Goal: Task Accomplishment & Management: Use online tool/utility

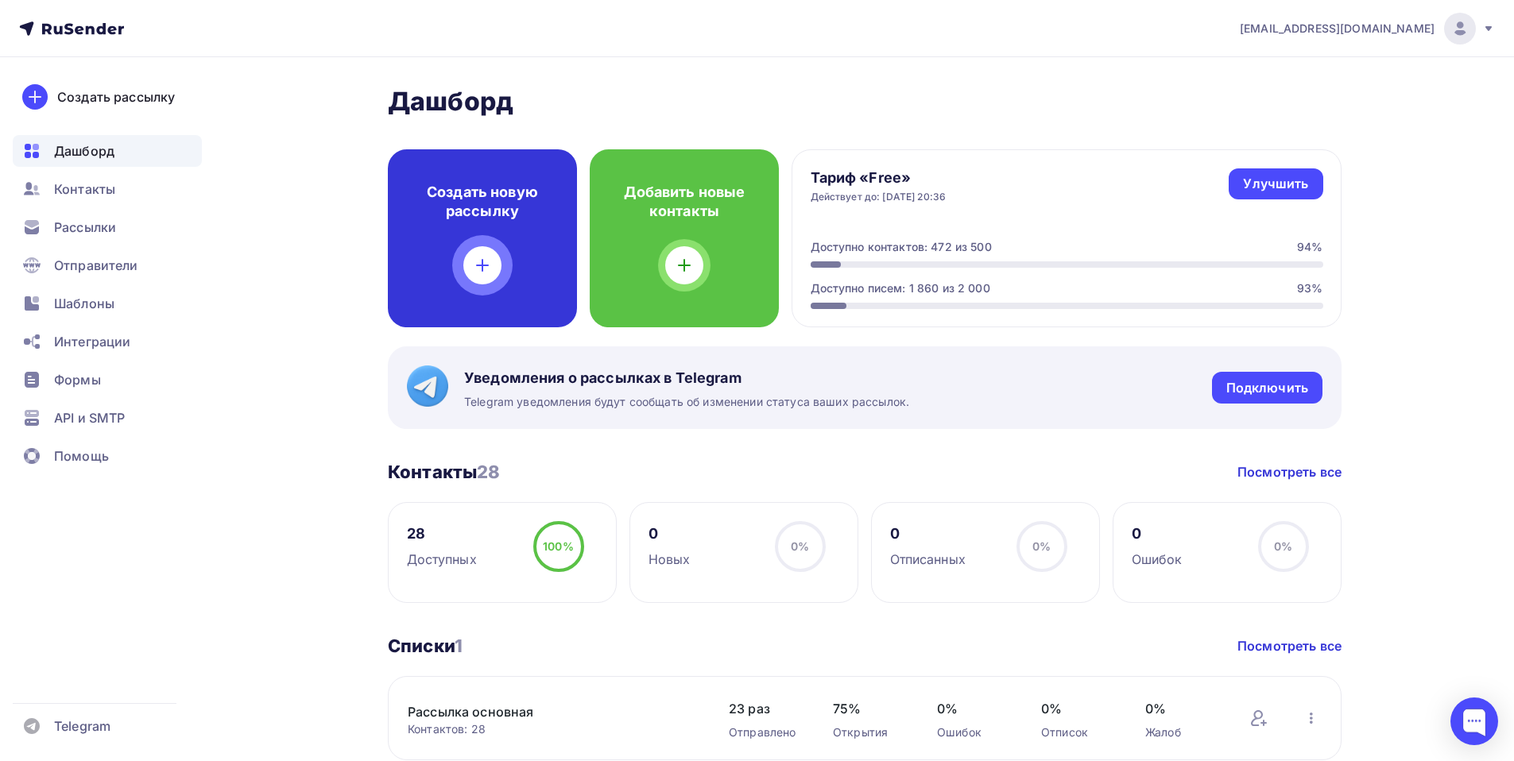
click at [493, 216] on h4 "Создать новую рассылку" at bounding box center [482, 202] width 138 height 38
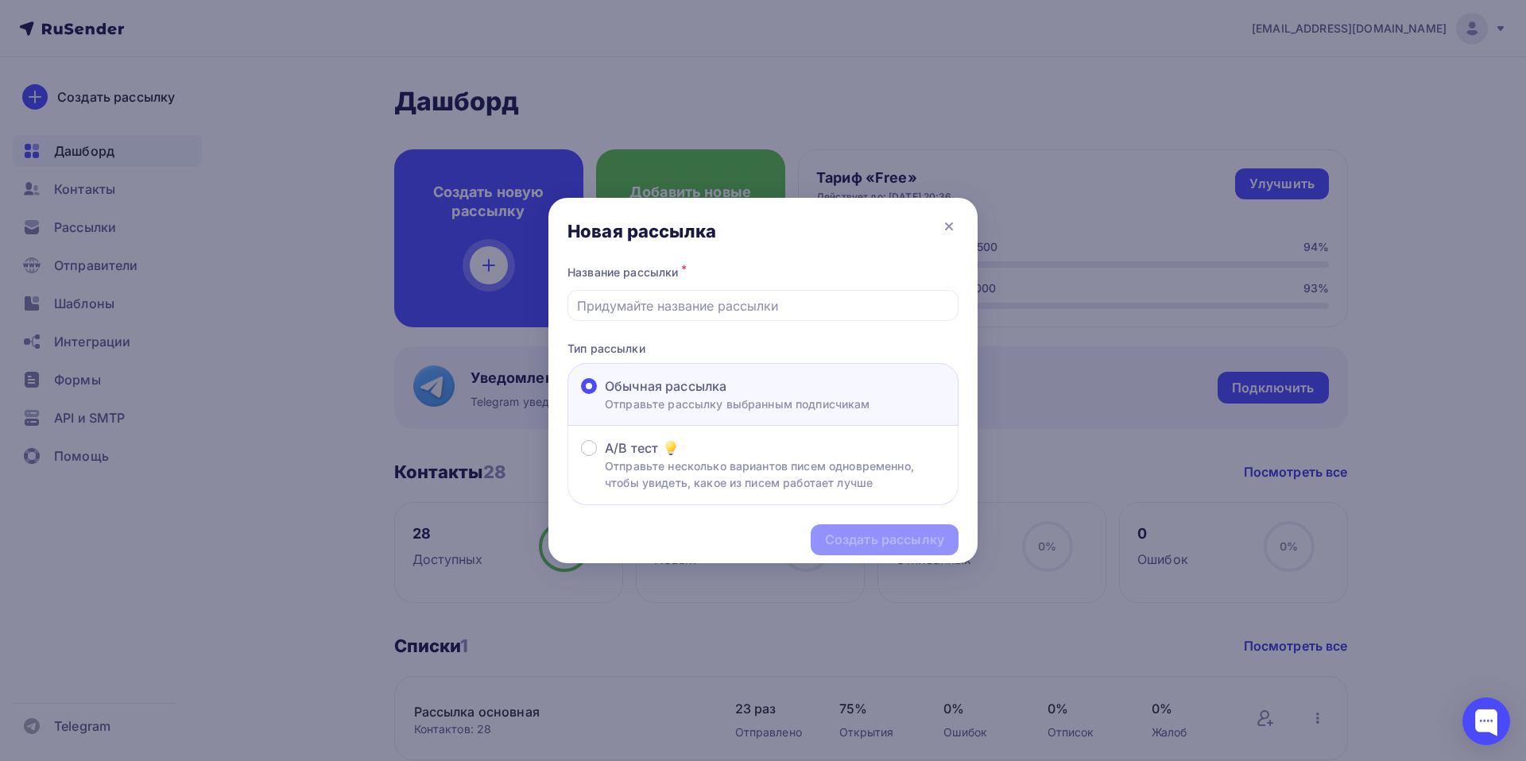
click at [633, 347] on p "Тип рассылки" at bounding box center [762, 348] width 391 height 17
click at [616, 300] on input "text" at bounding box center [763, 305] width 373 height 19
paste input "Новый цвет : Серый Луб 0,5мм \Корея"
type input "Новый цвет : Серый Луб 0,5мм \Корея"
click at [889, 543] on div "Создать рассылку" at bounding box center [884, 540] width 119 height 18
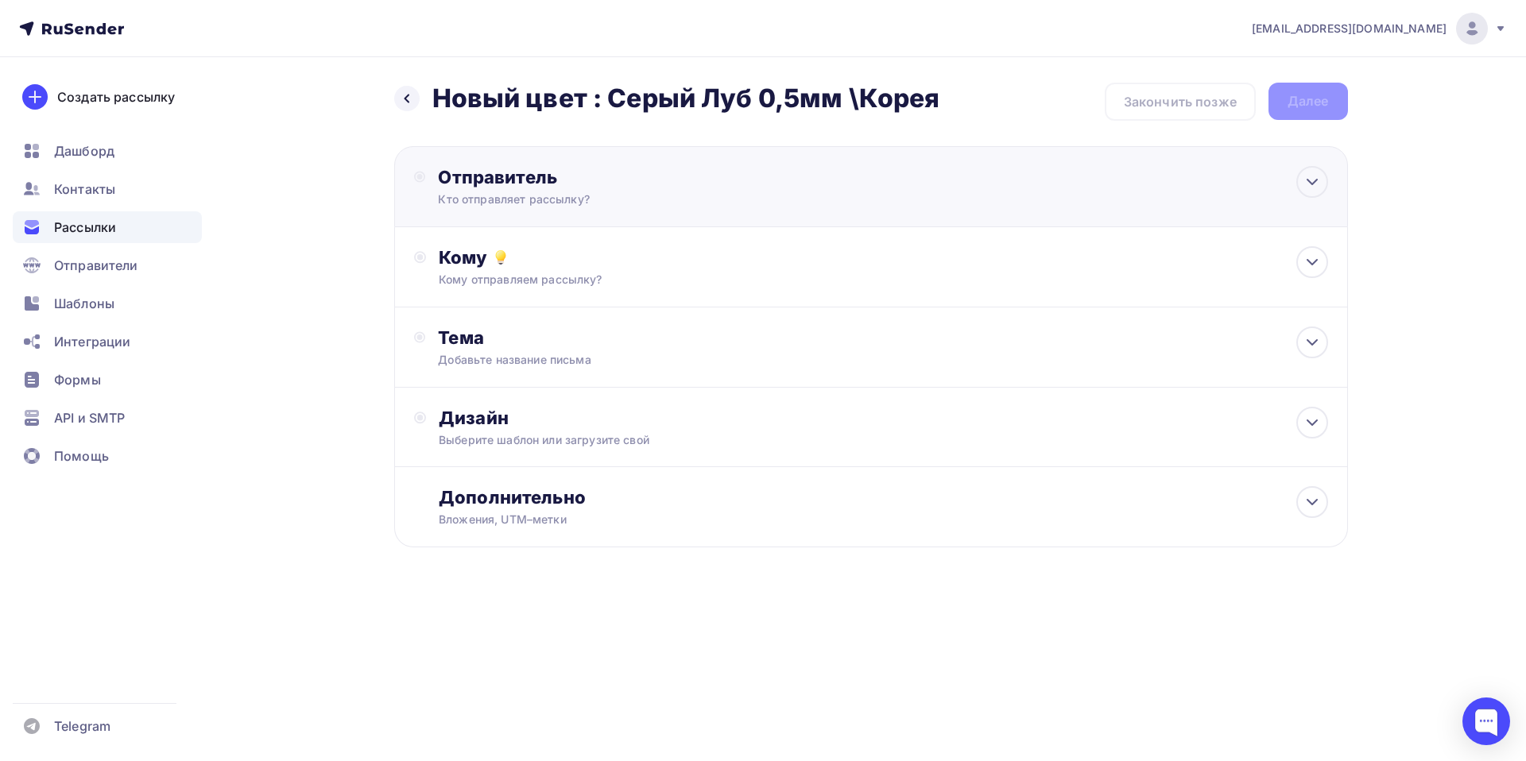
click at [500, 187] on div "Отправитель" at bounding box center [610, 177] width 344 height 22
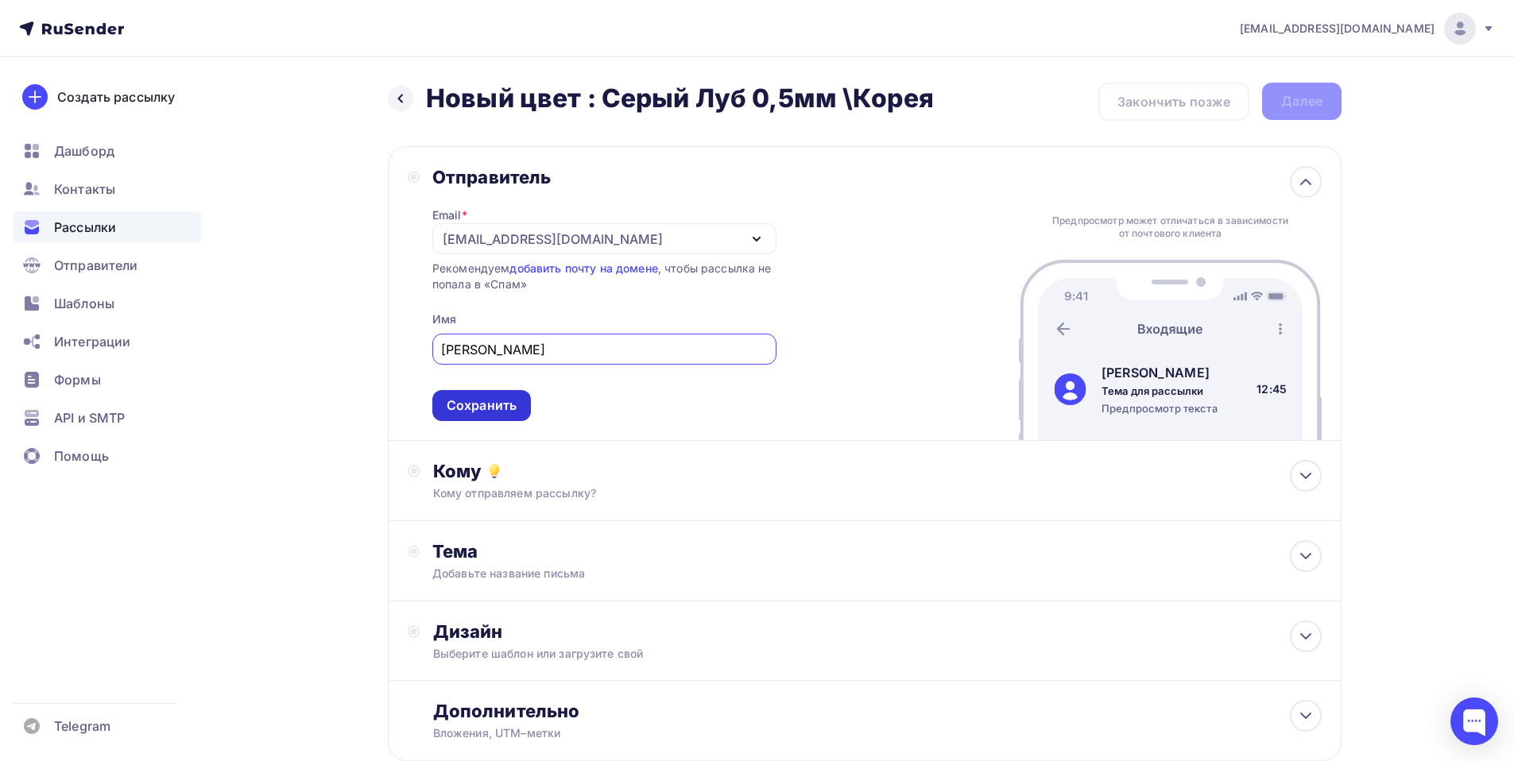
type input "[PERSON_NAME]"
click at [471, 406] on div "Сохранить" at bounding box center [482, 405] width 70 height 18
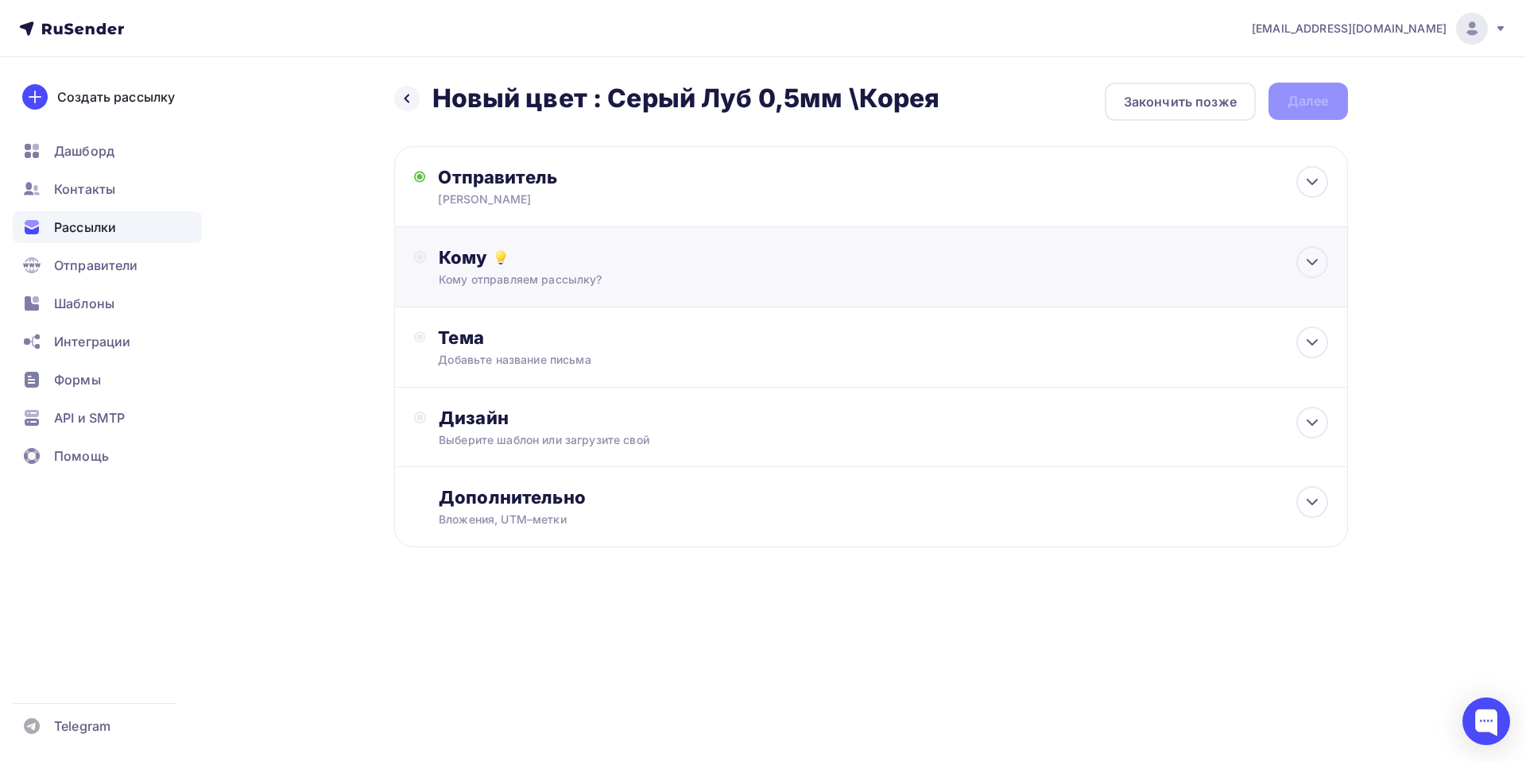
click at [461, 272] on div "Кому отправляем рассылку?" at bounding box center [839, 280] width 800 height 16
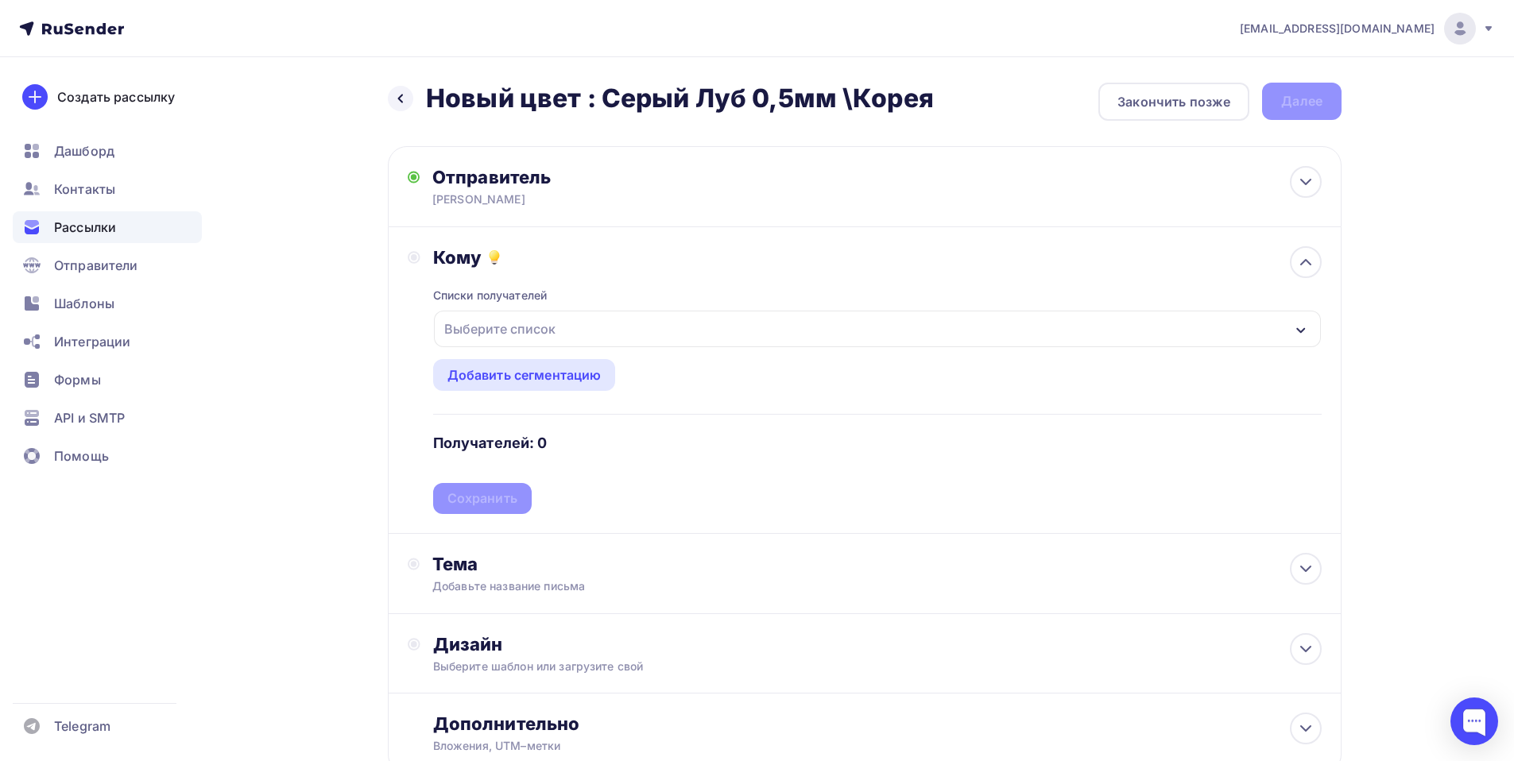
click at [461, 272] on div "Списки получателей Выберите список Все списки id Рассылка основная (28) #24991 …" at bounding box center [877, 392] width 888 height 246
click at [401, 335] on div "Кому Списки получателей Выберите список Все списки id Рассылка основная (28) #2…" at bounding box center [864, 380] width 953 height 307
click at [526, 330] on div "Выберите список" at bounding box center [500, 329] width 124 height 29
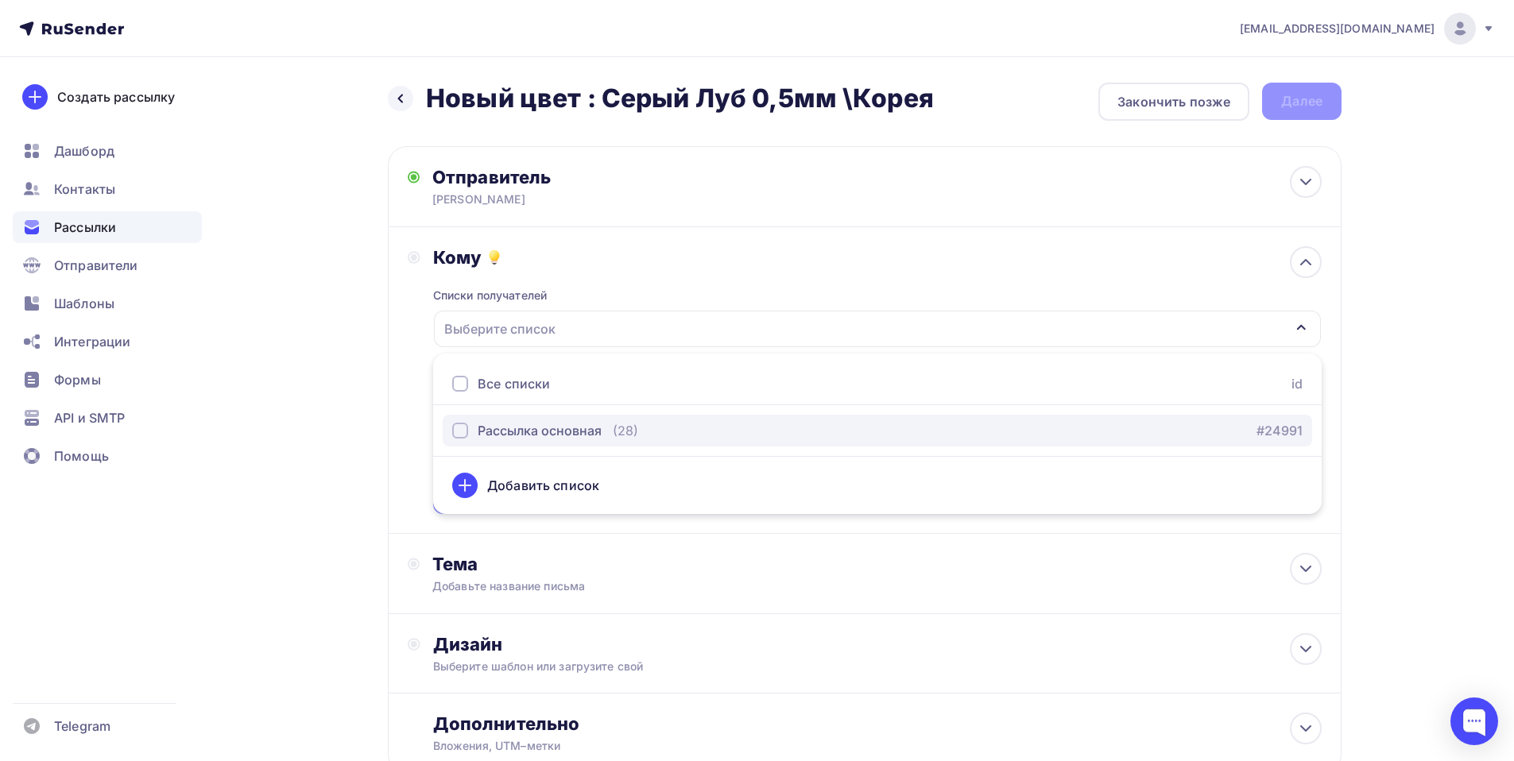
click at [507, 439] on div "Рассылка основная" at bounding box center [540, 430] width 124 height 19
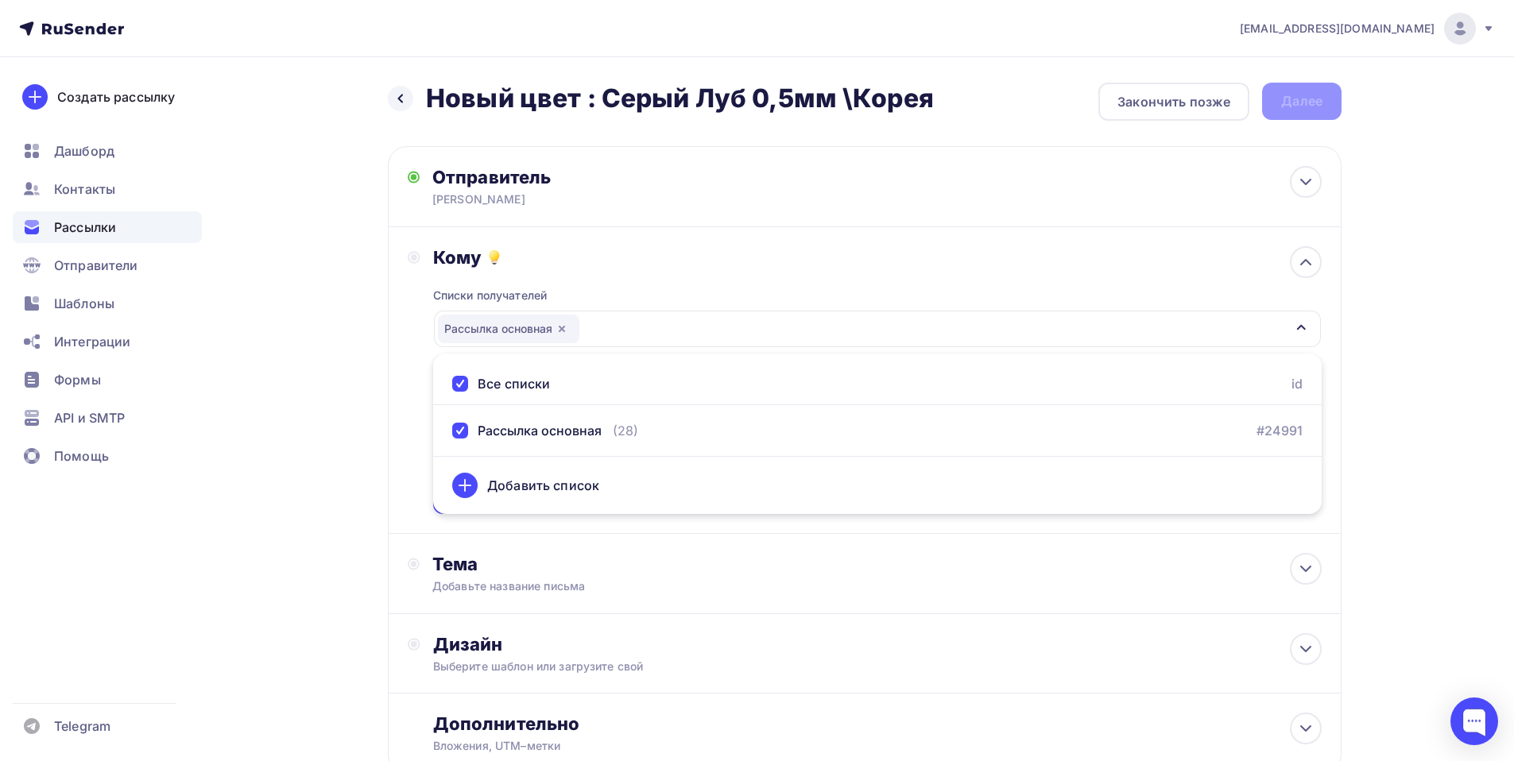
click at [412, 373] on div "Кому Списки получателей Рассылка основная Все списки id Рассылка основная (28) …" at bounding box center [865, 380] width 914 height 268
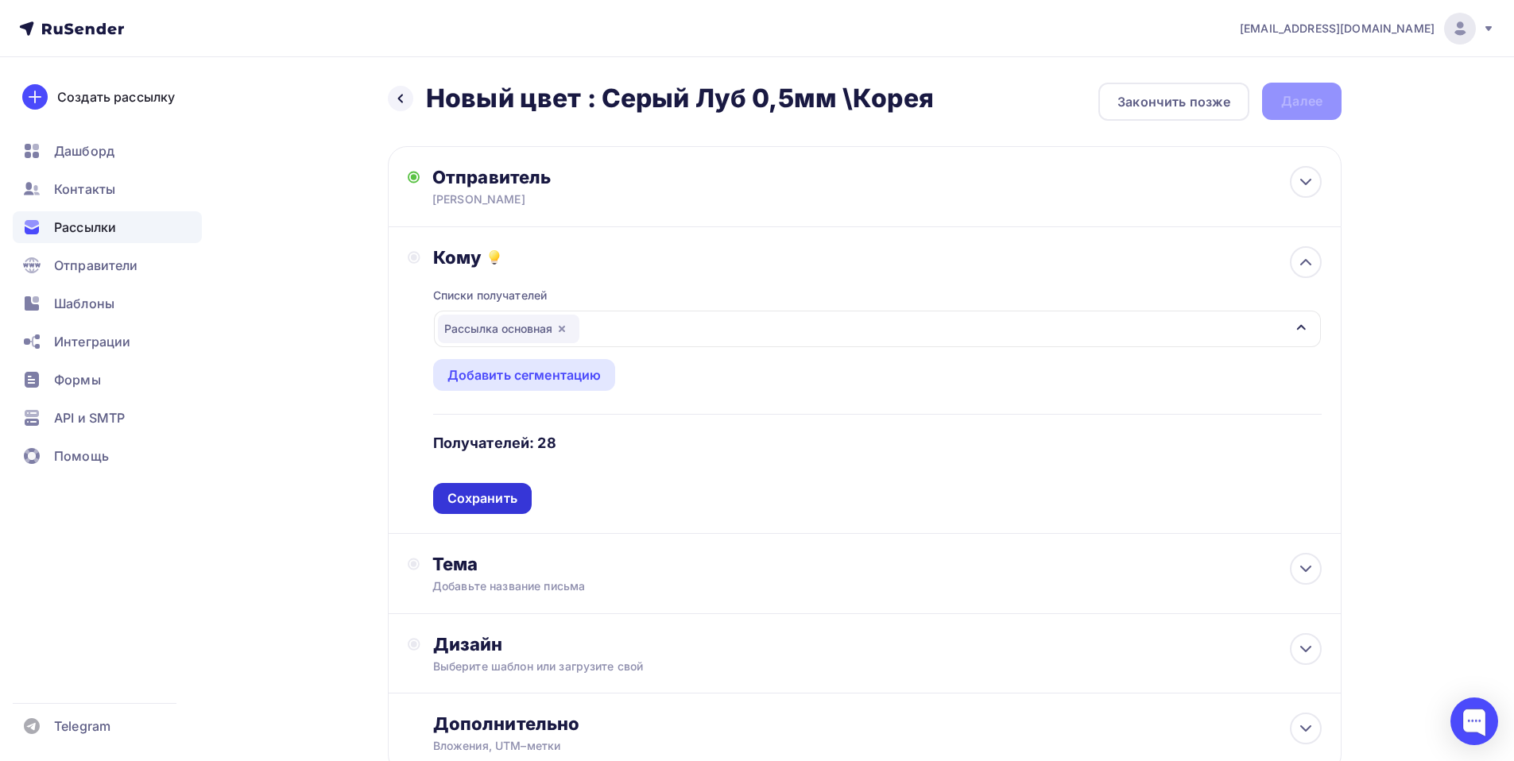
click at [475, 491] on div "Сохранить" at bounding box center [482, 498] width 70 height 18
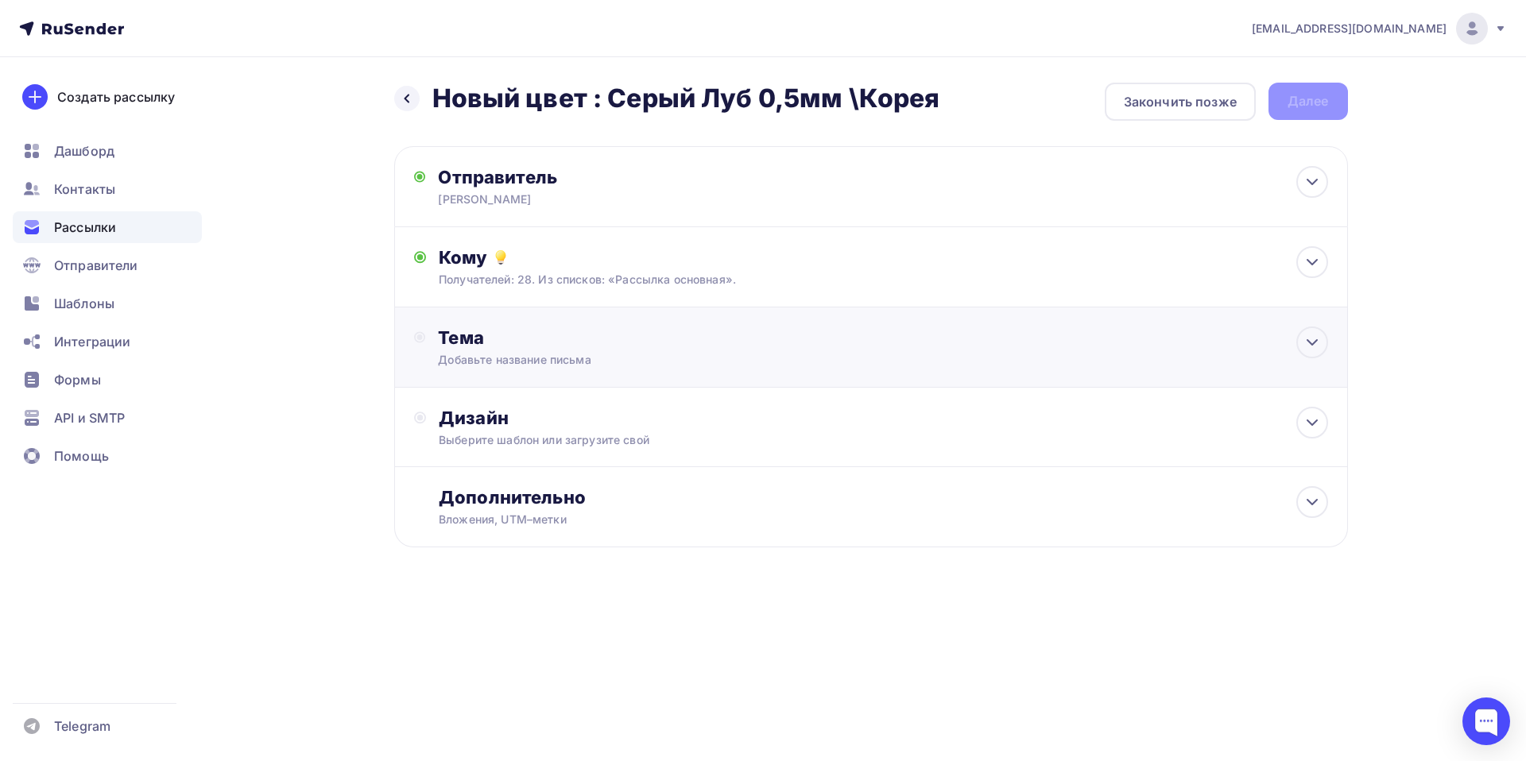
click at [506, 352] on div "Добавьте название письма" at bounding box center [579, 360] width 283 height 16
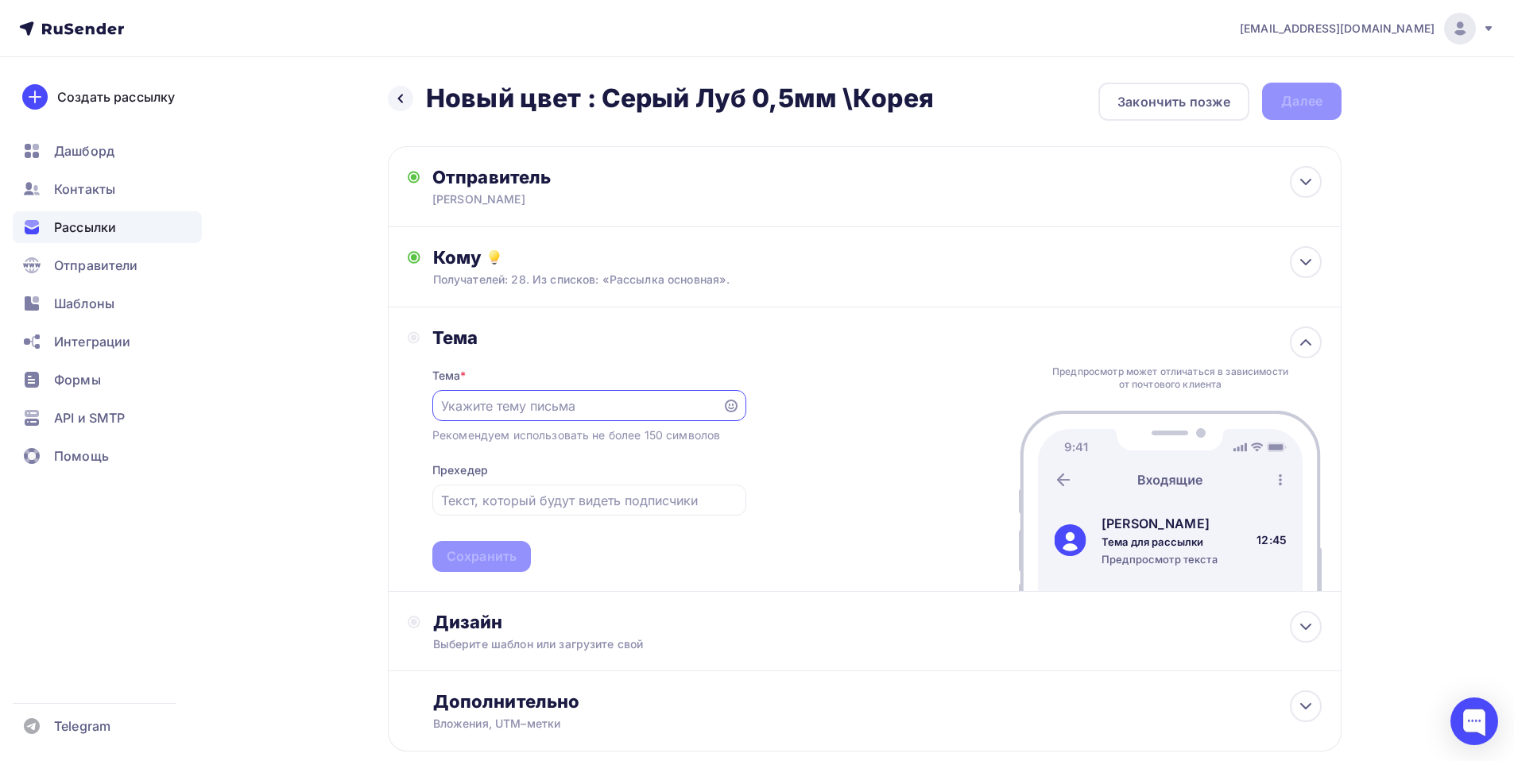
click at [515, 415] on input "text" at bounding box center [577, 405] width 272 height 19
paste input "Новый цвет : Серый Луб 0,5мм \Корея"
type input "Новый цвет : Серый Луб 0,5мм \Корея"
click at [472, 565] on div "Сохранить" at bounding box center [482, 556] width 70 height 18
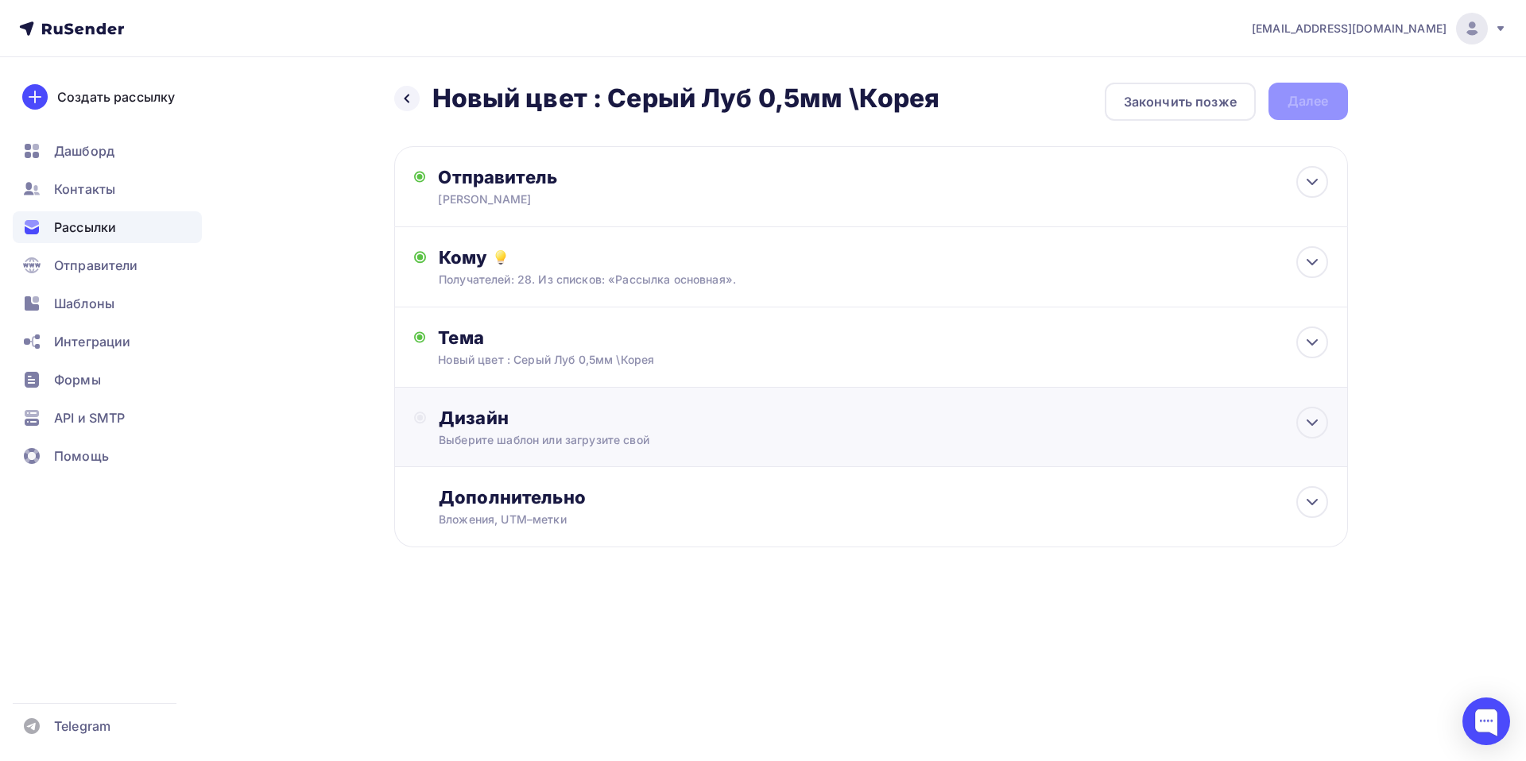
click at [485, 416] on div "Дизайн" at bounding box center [883, 418] width 888 height 22
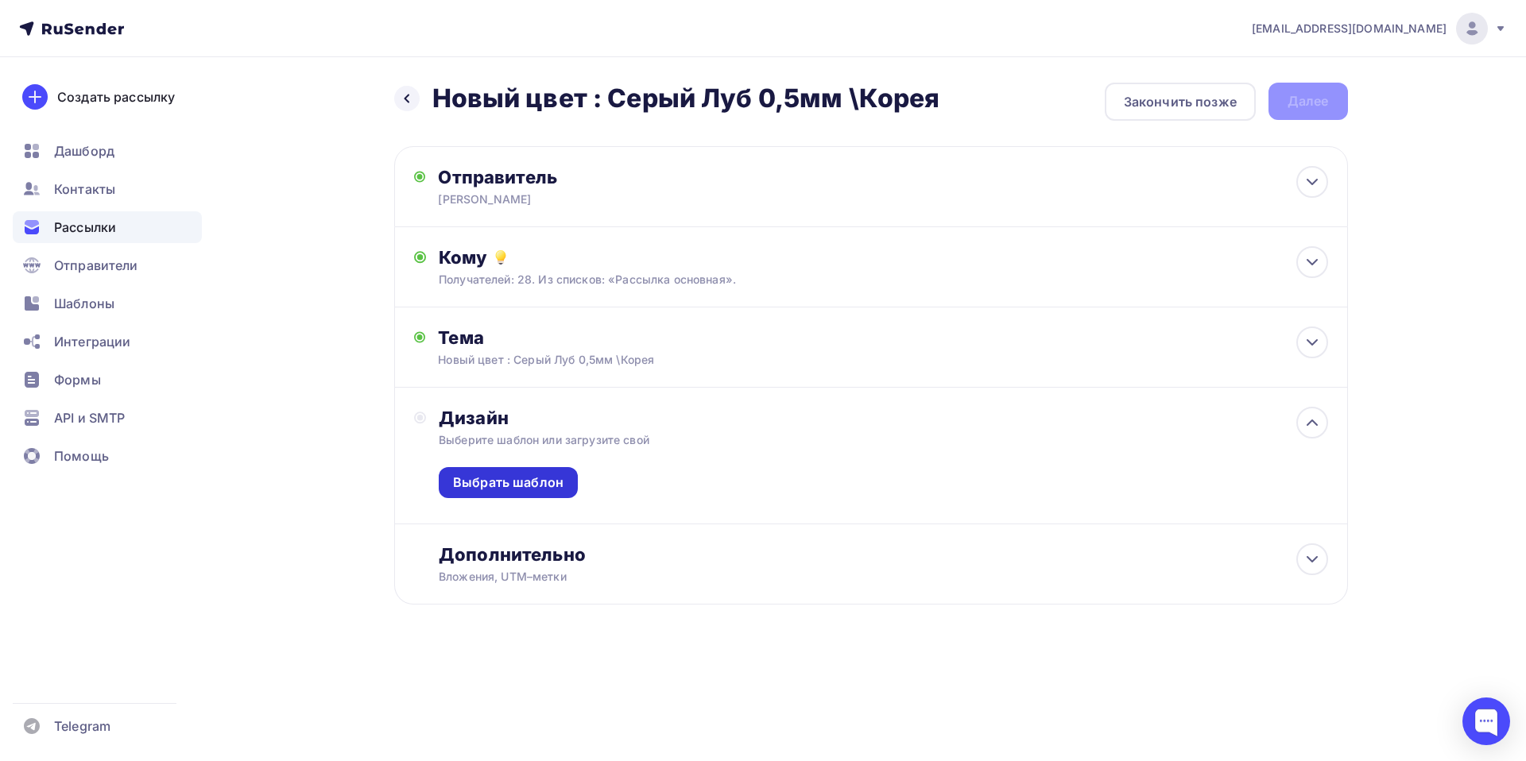
click at [503, 488] on div "Выбрать шаблон" at bounding box center [508, 483] width 110 height 18
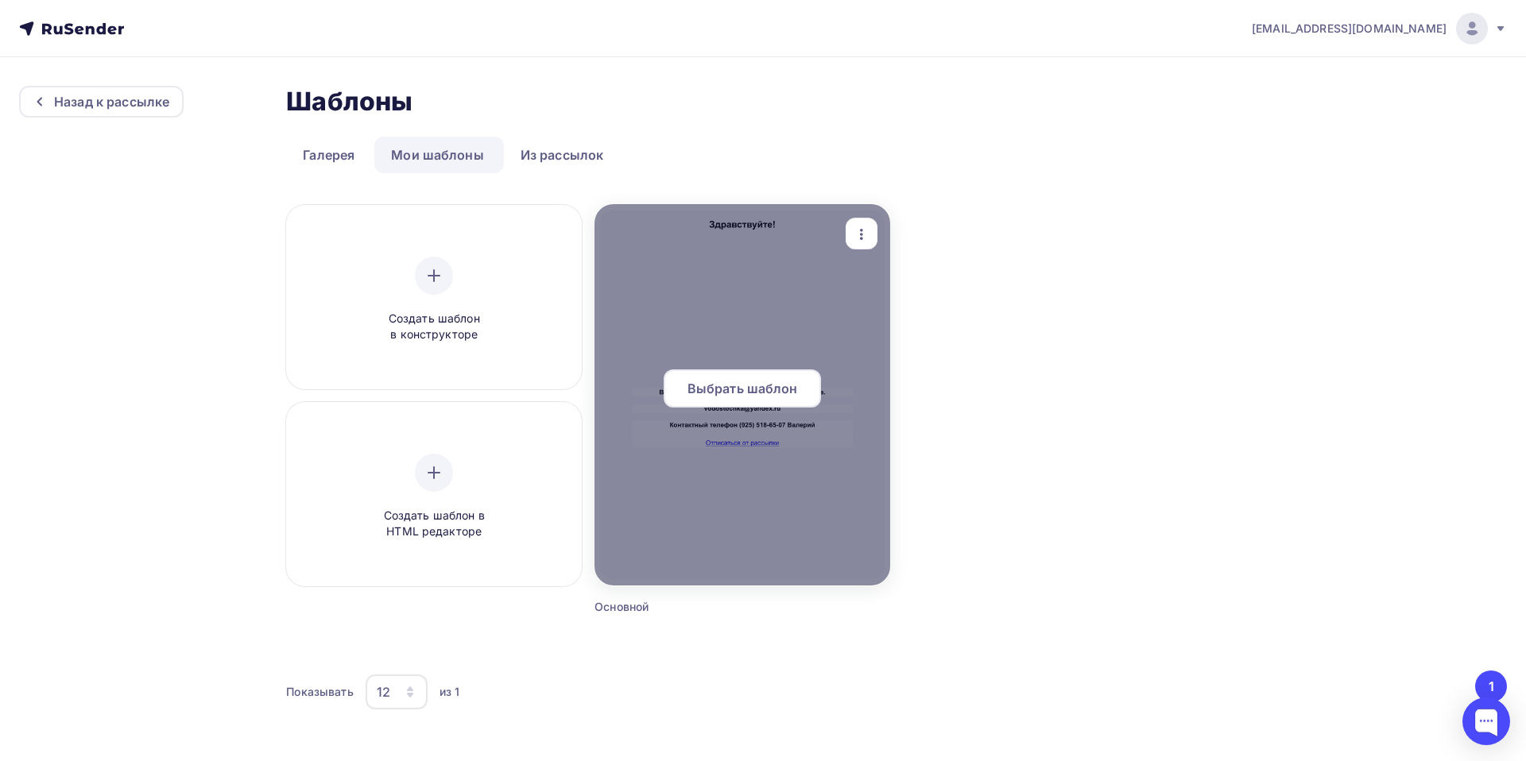
click at [738, 381] on span "Выбрать шаблон" at bounding box center [742, 388] width 110 height 19
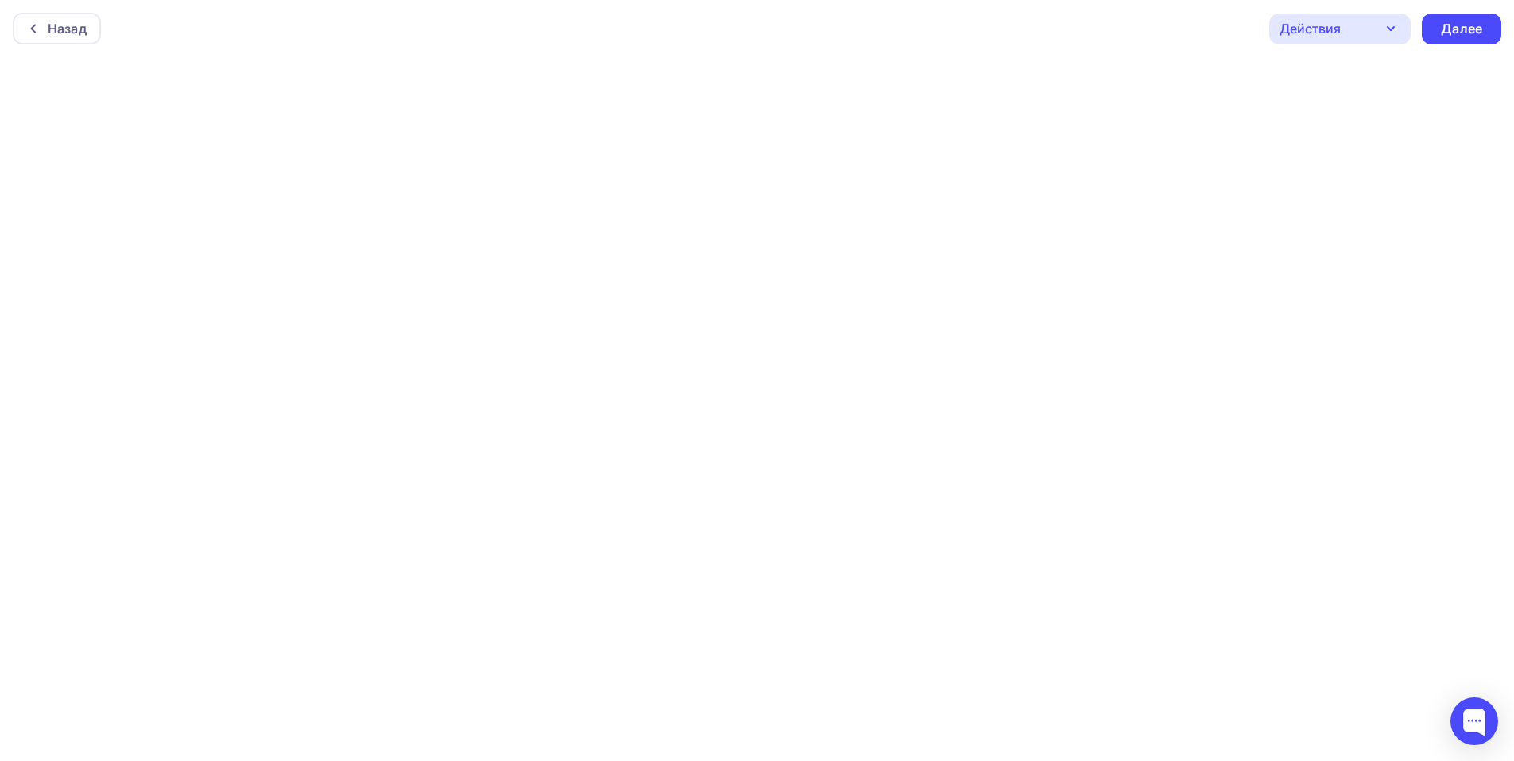
click at [486, 48] on div "Назад Действия Отправить тестовое письмо Предпросмотр Сохранить в Мои шаблоны В…" at bounding box center [757, 28] width 1514 height 57
click at [768, 44] on div "Назад Действия Отправить тестовое письмо Предпросмотр Сохранить в Мои шаблоны В…" at bounding box center [757, 28] width 1514 height 57
click at [1469, 33] on div "Далее" at bounding box center [1461, 29] width 41 height 18
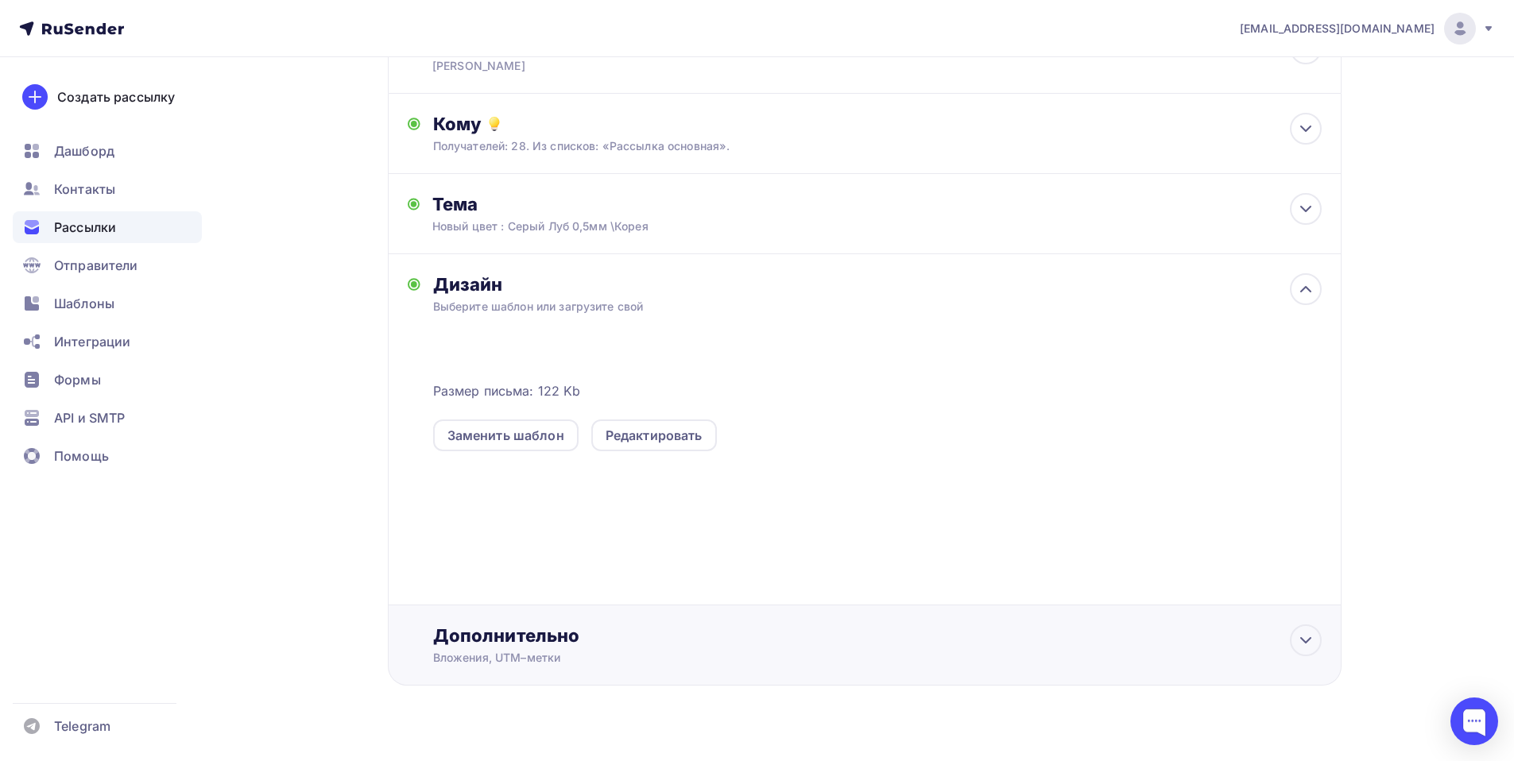
scroll to position [161, 0]
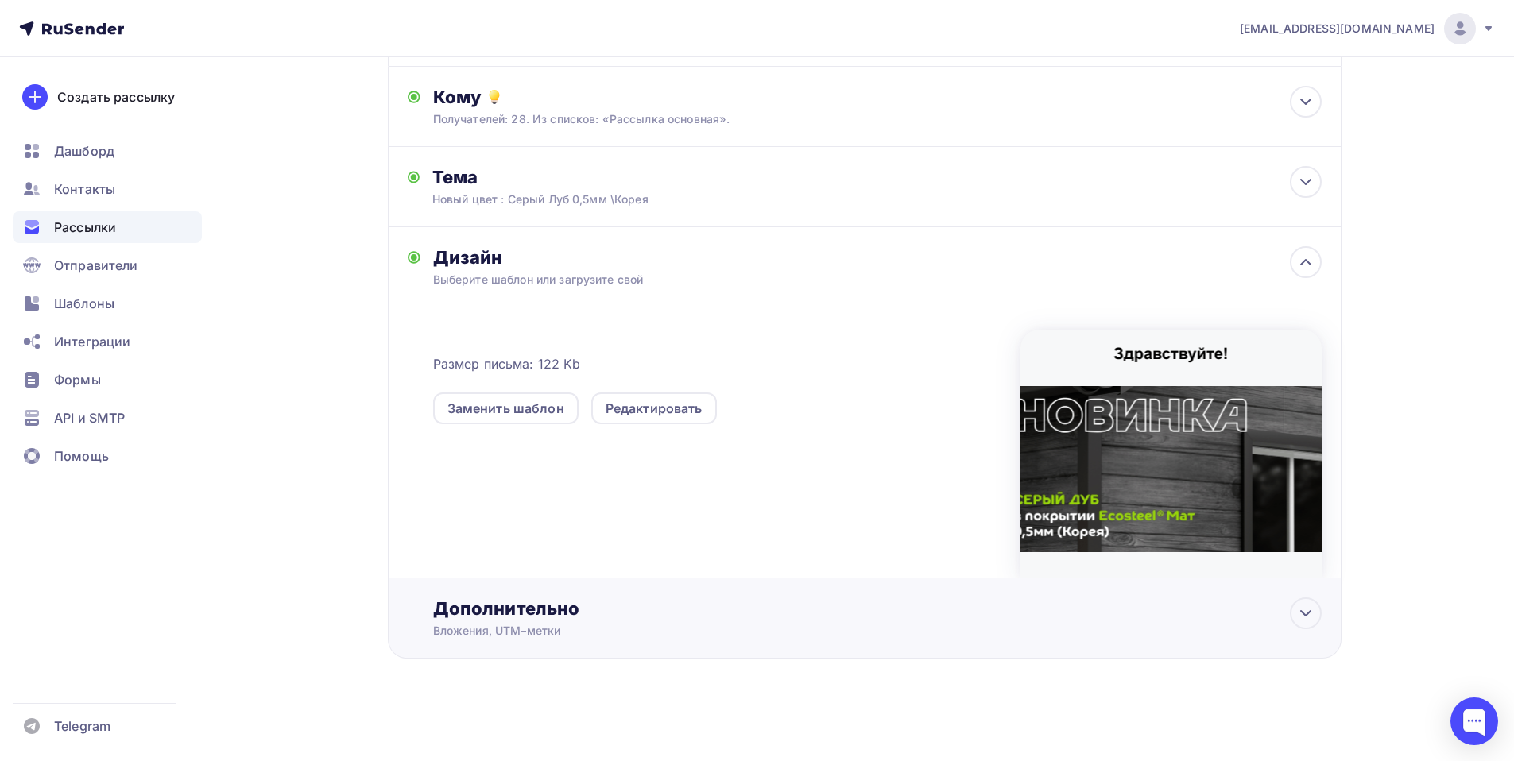
click at [473, 607] on div "Дополнительно" at bounding box center [877, 609] width 888 height 22
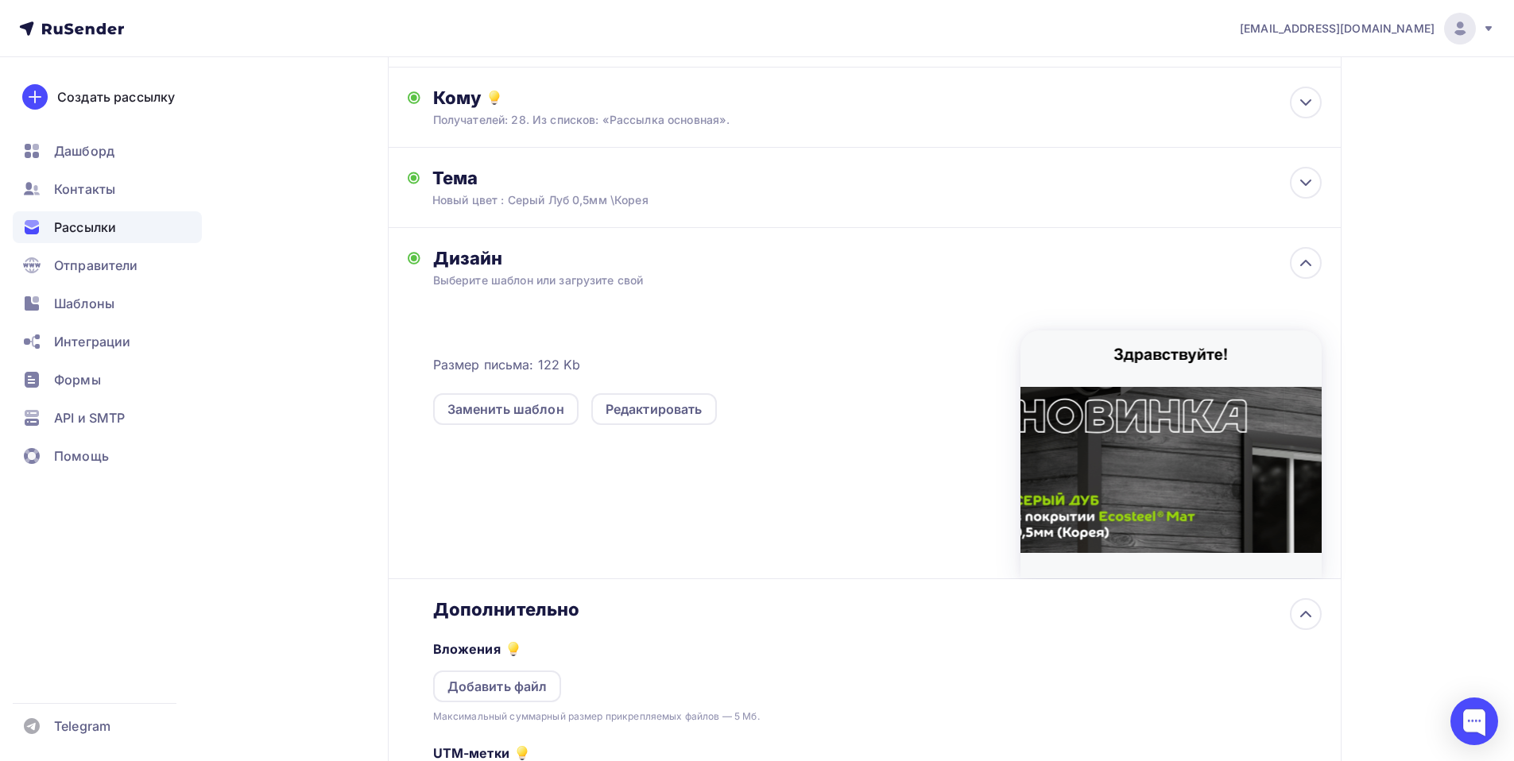
scroll to position [412, 0]
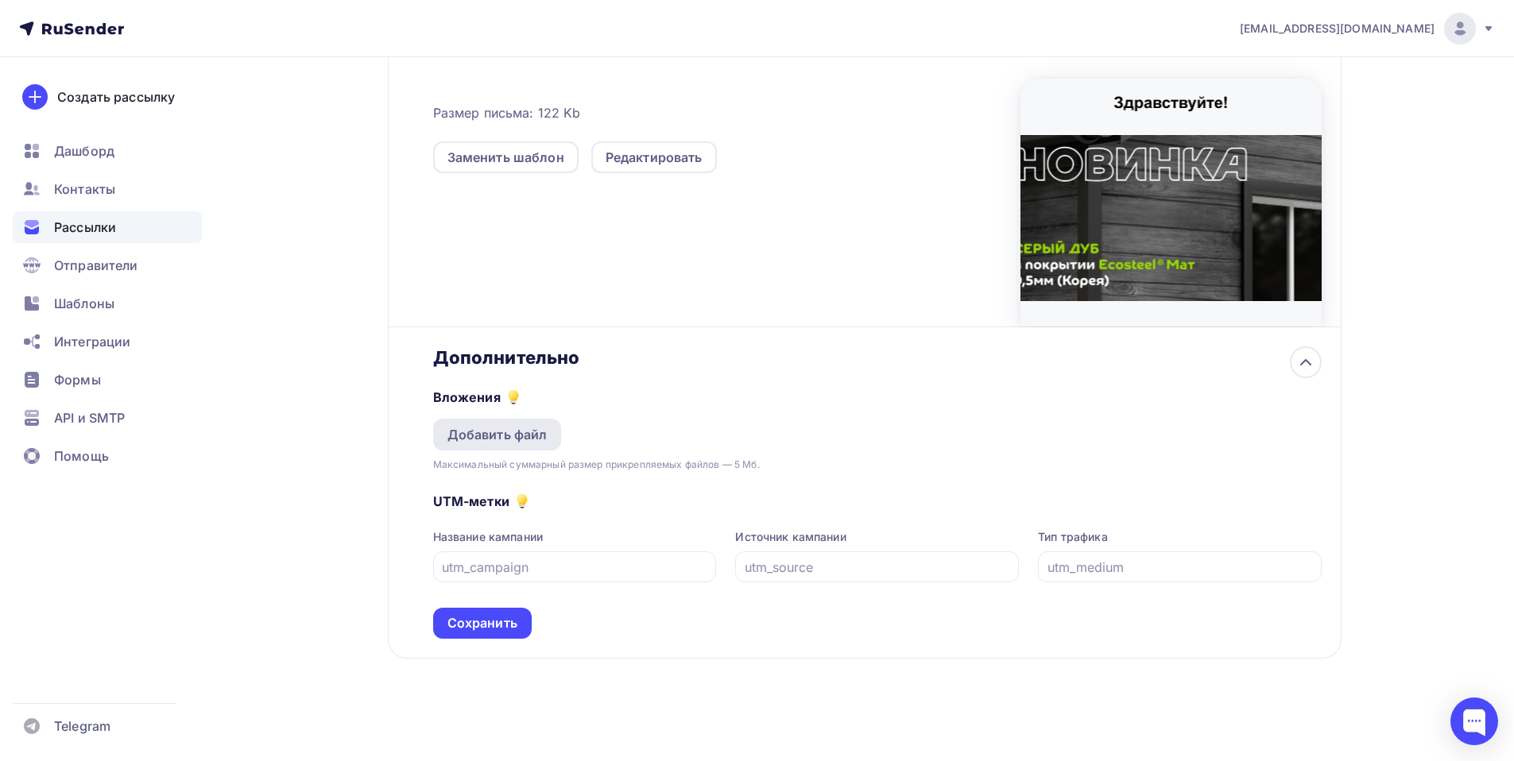
click at [494, 438] on div "Добавить файл" at bounding box center [497, 434] width 100 height 19
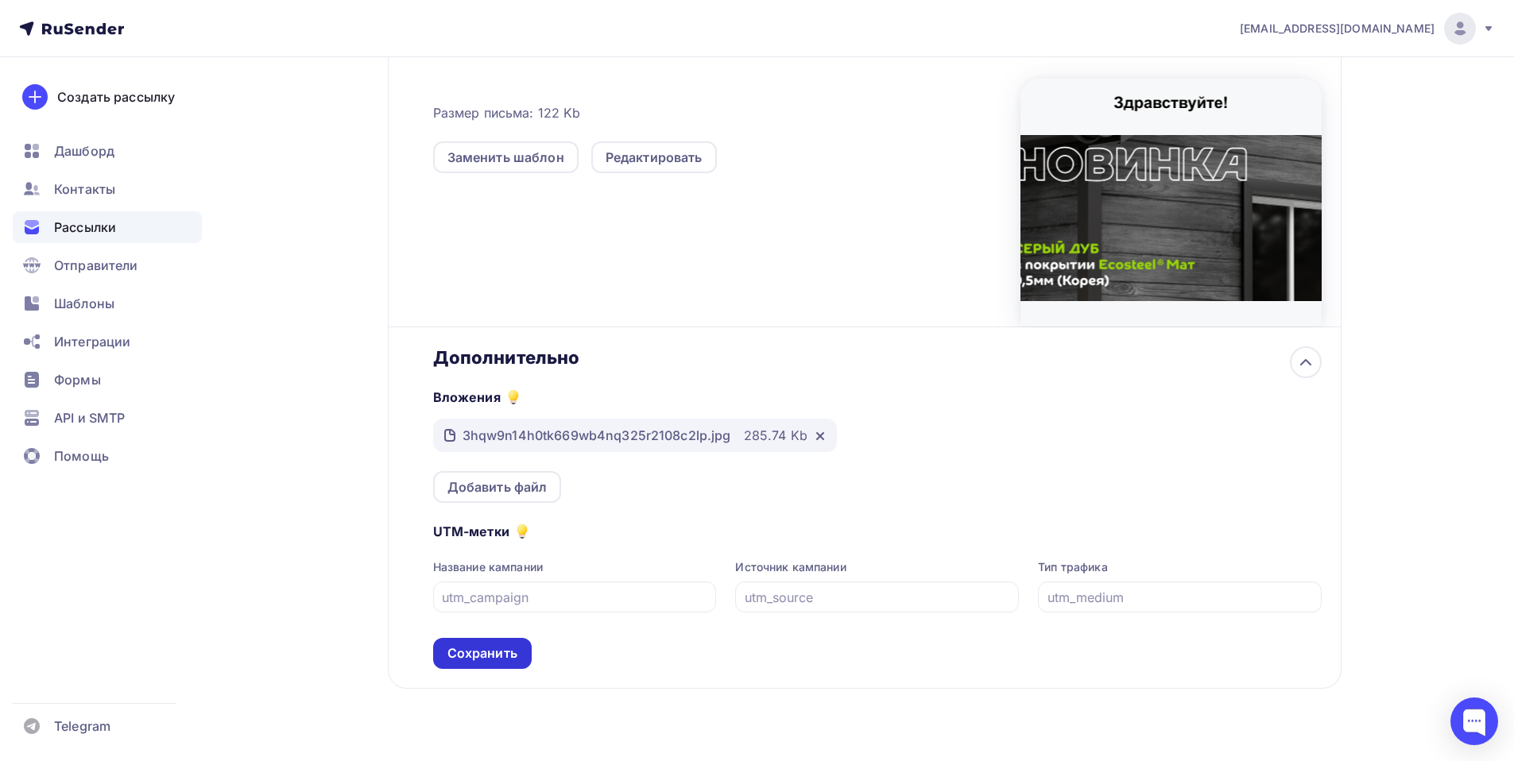
click at [514, 664] on div "Сохранить" at bounding box center [482, 653] width 99 height 31
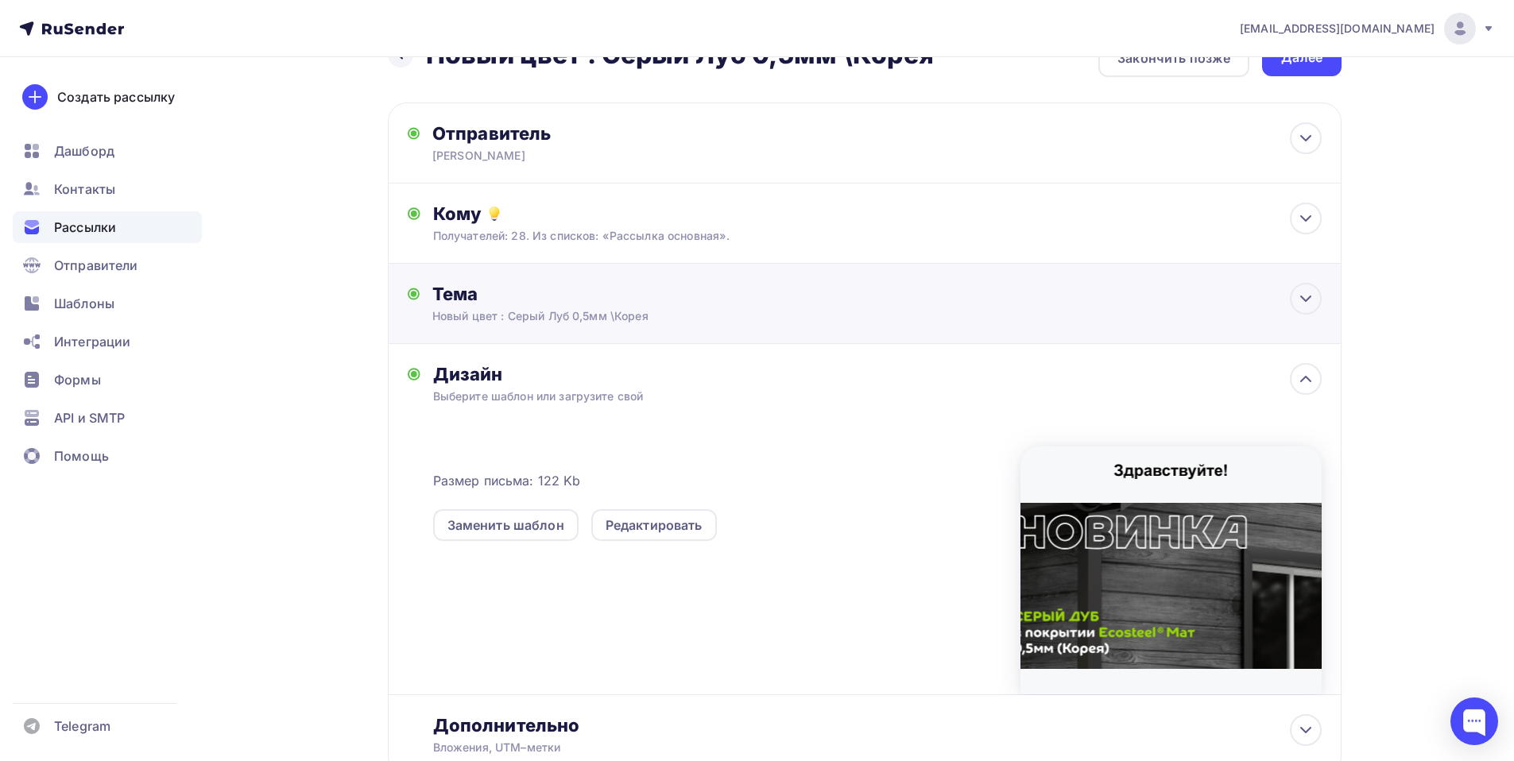
scroll to position [0, 0]
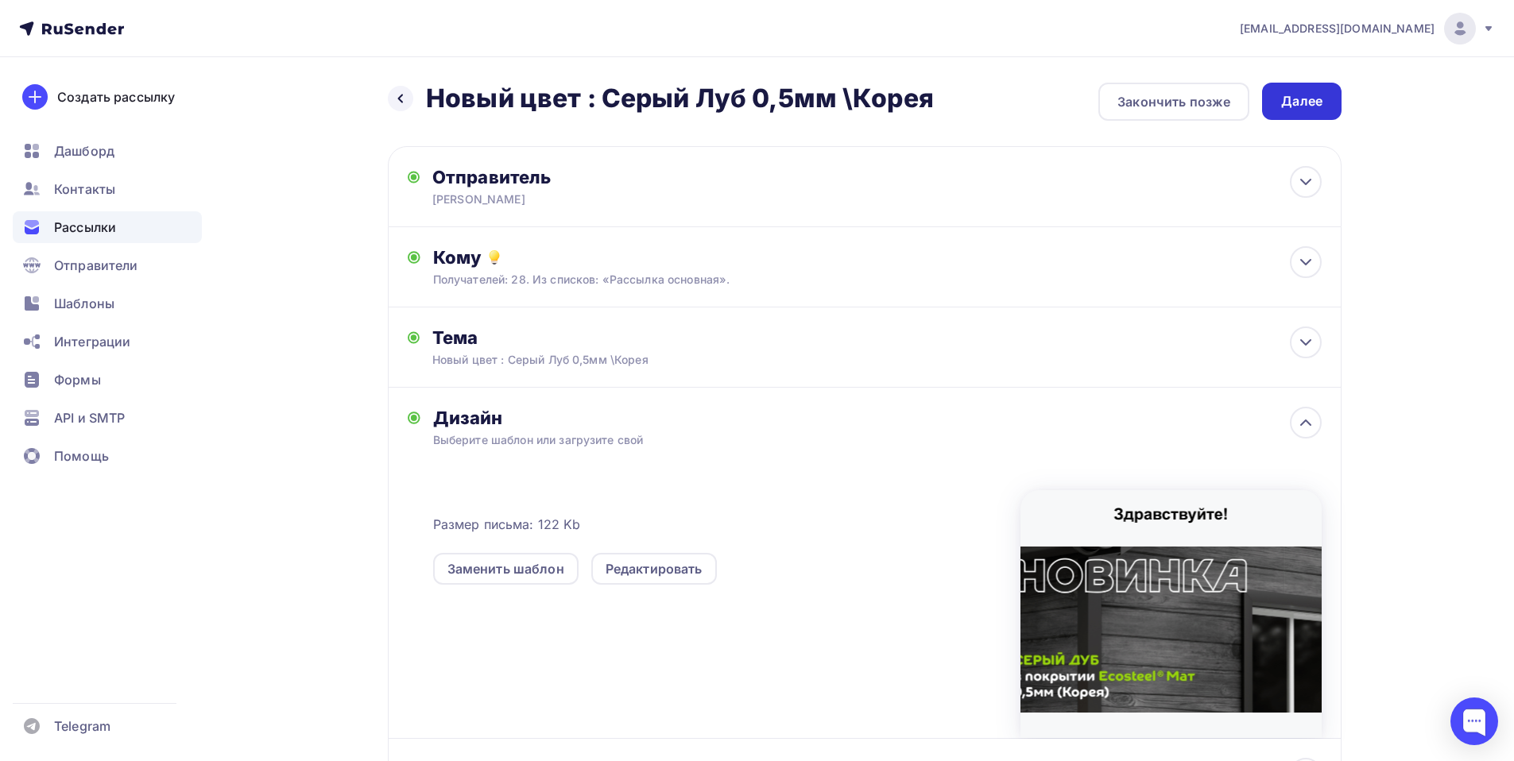
click at [1306, 102] on div "Далее" at bounding box center [1301, 101] width 41 height 18
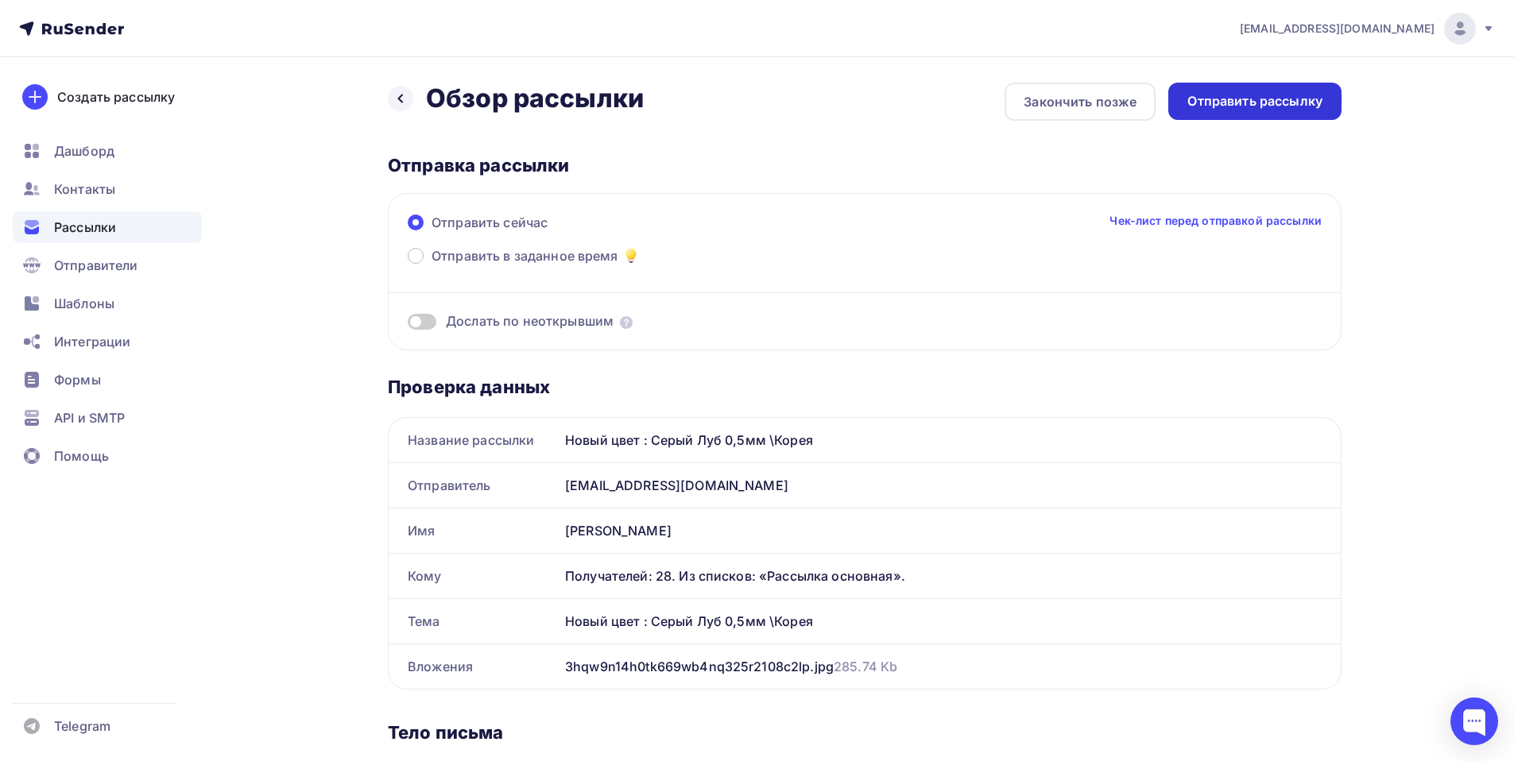
click at [1240, 111] on div "Отправить рассылку" at bounding box center [1254, 101] width 173 height 37
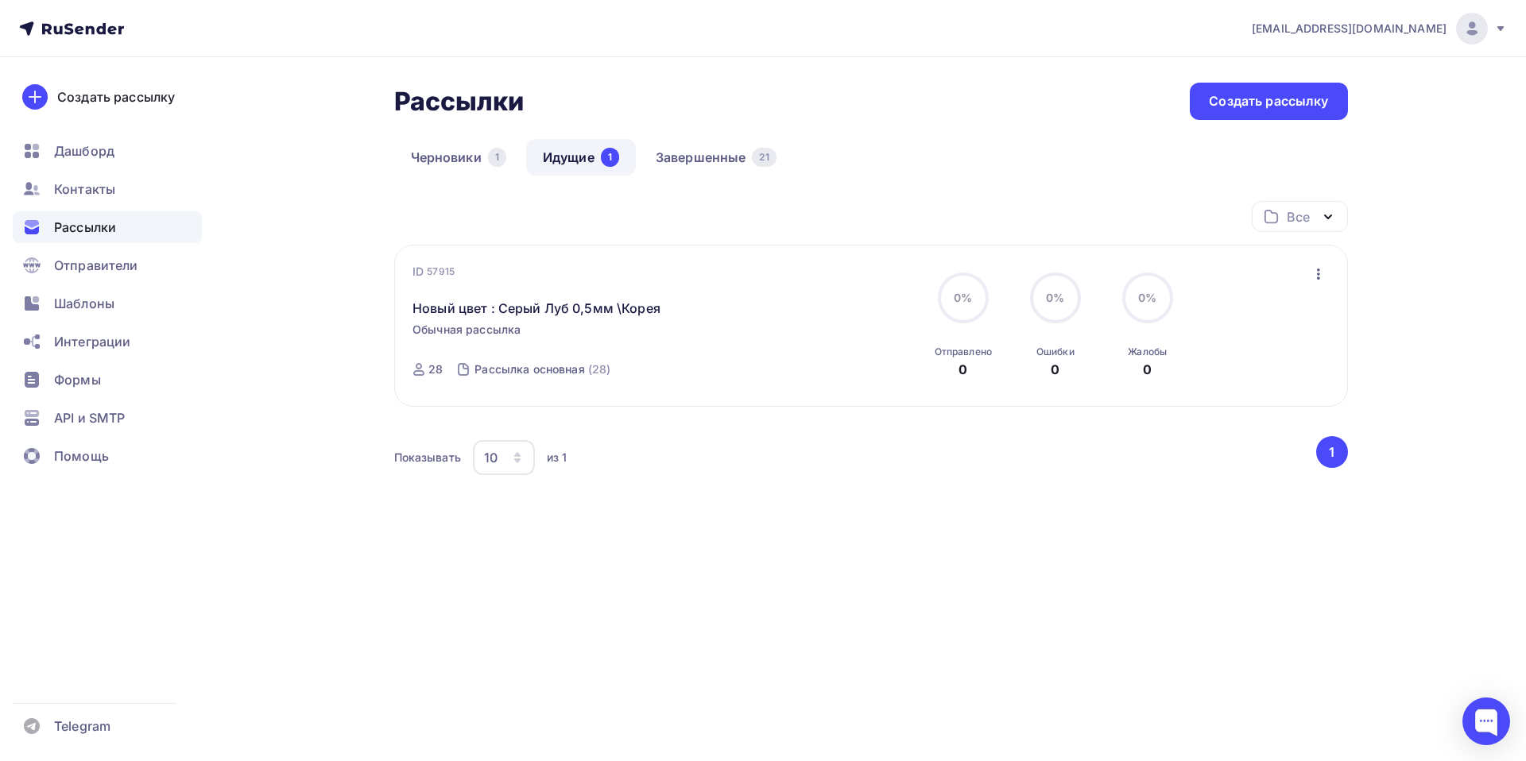
click at [565, 151] on link "Идущие 1" at bounding box center [581, 157] width 110 height 37
click at [699, 154] on link "Завершенные 21" at bounding box center [716, 157] width 154 height 37
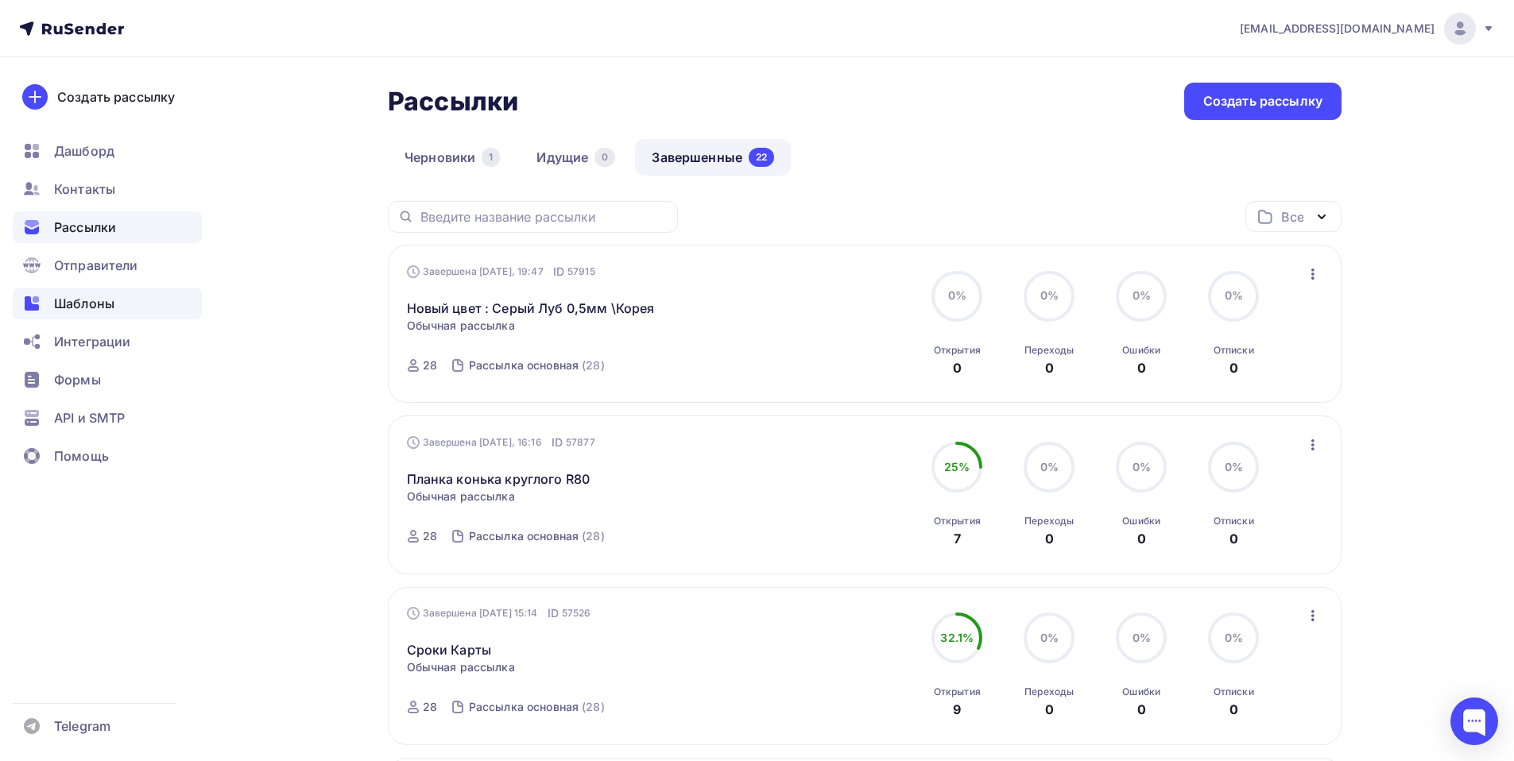
click at [93, 305] on span "Шаблоны" at bounding box center [84, 303] width 60 height 19
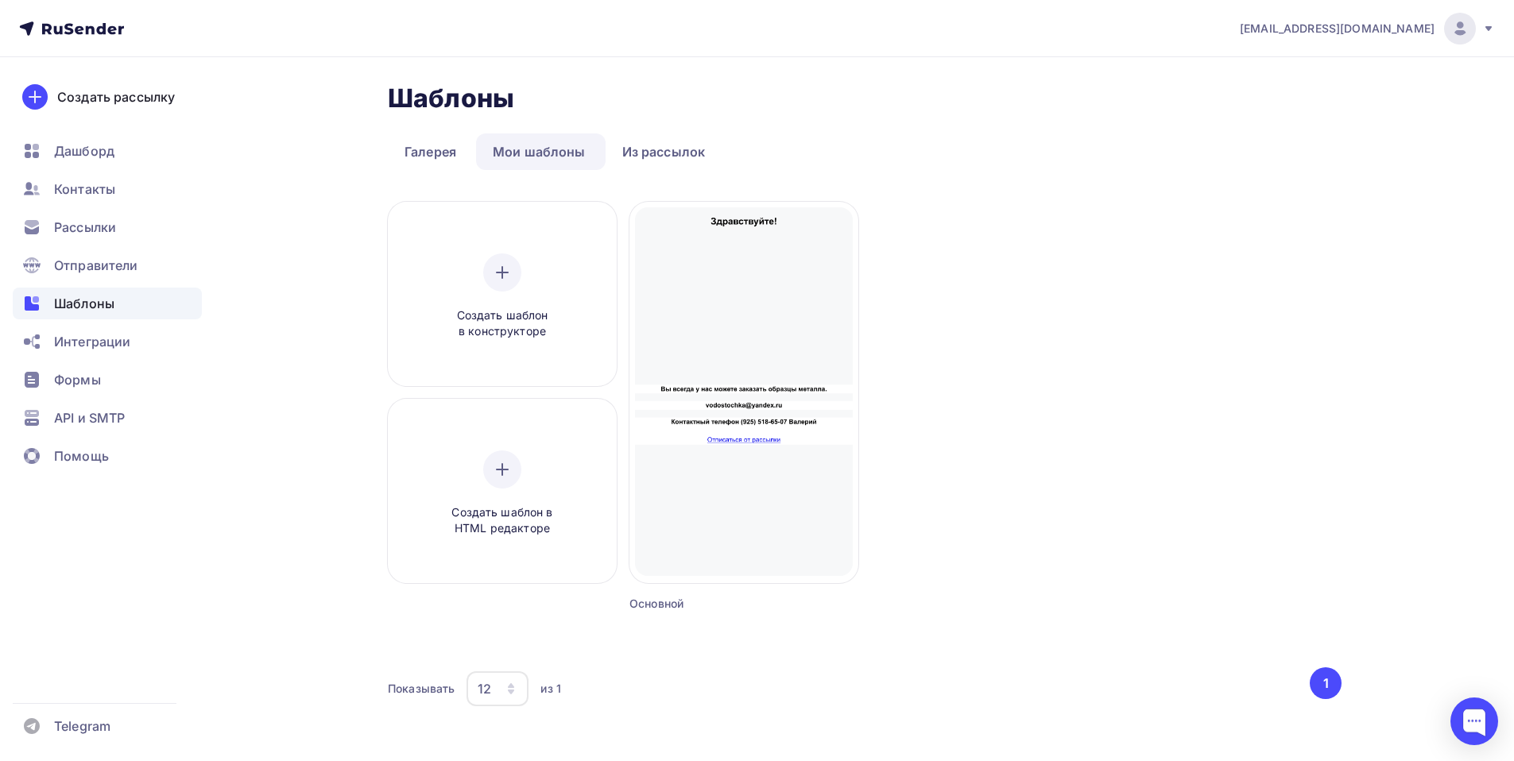
click at [1004, 459] on div "Создать шаблон в конструкторе Создать шаблон в HTML редакторе Создать рассылку …" at bounding box center [864, 426] width 953 height 449
click at [1333, 690] on button "1" at bounding box center [1325, 683] width 32 height 32
click at [82, 221] on span "Рассылки" at bounding box center [85, 227] width 62 height 19
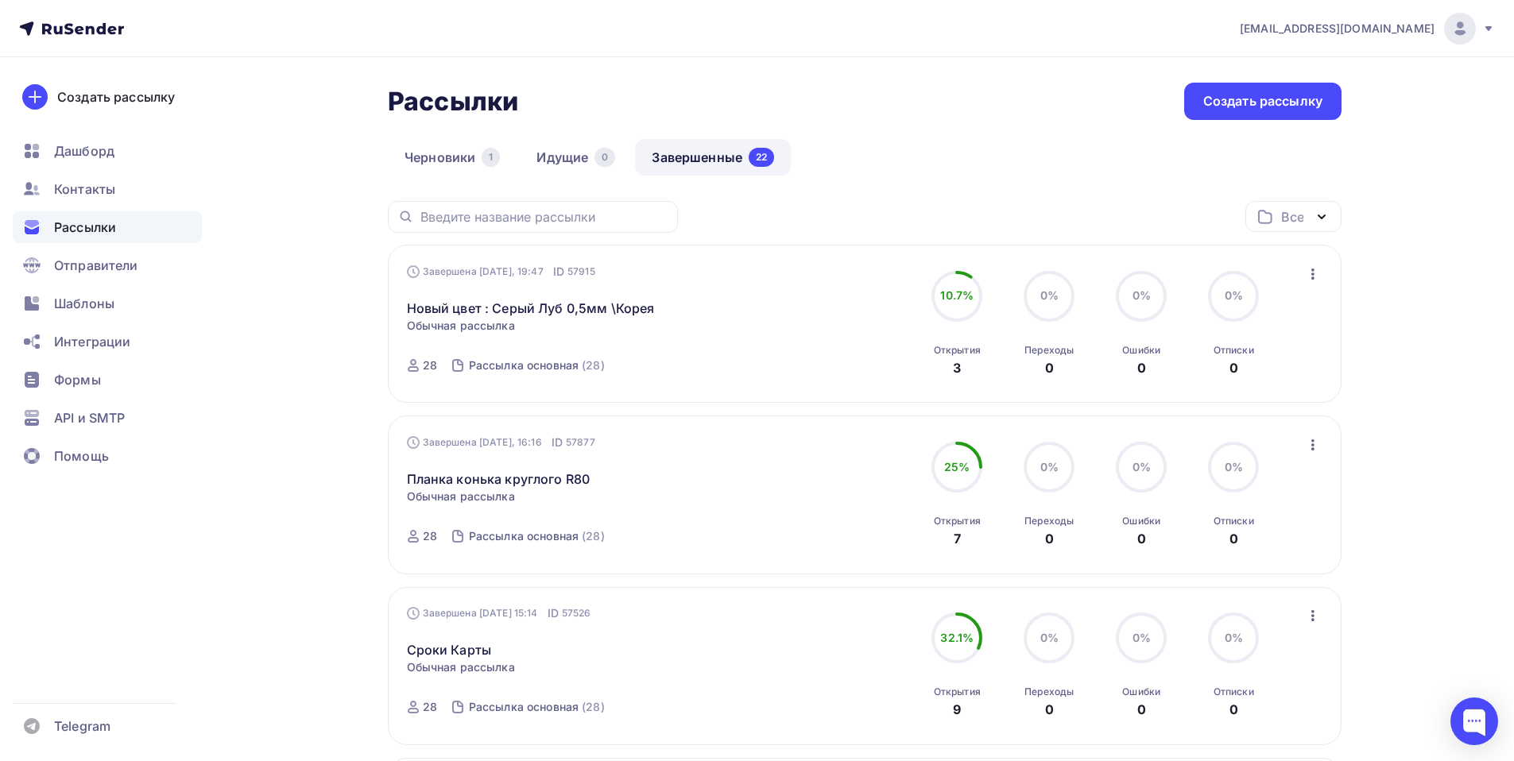
click at [708, 154] on link "Завершенные 22" at bounding box center [713, 157] width 156 height 37
click at [555, 158] on link "Идущие 0" at bounding box center [576, 157] width 112 height 37
